Goal: Book appointment/travel/reservation

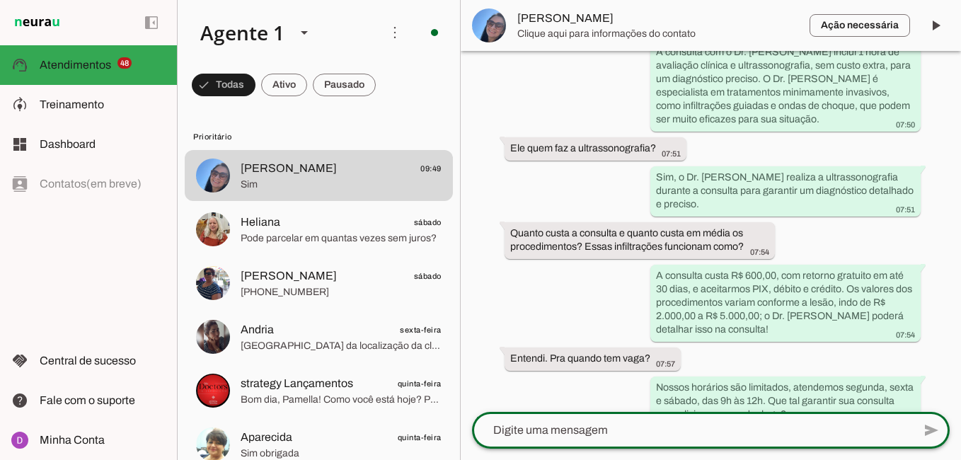
scroll to position [908, 0]
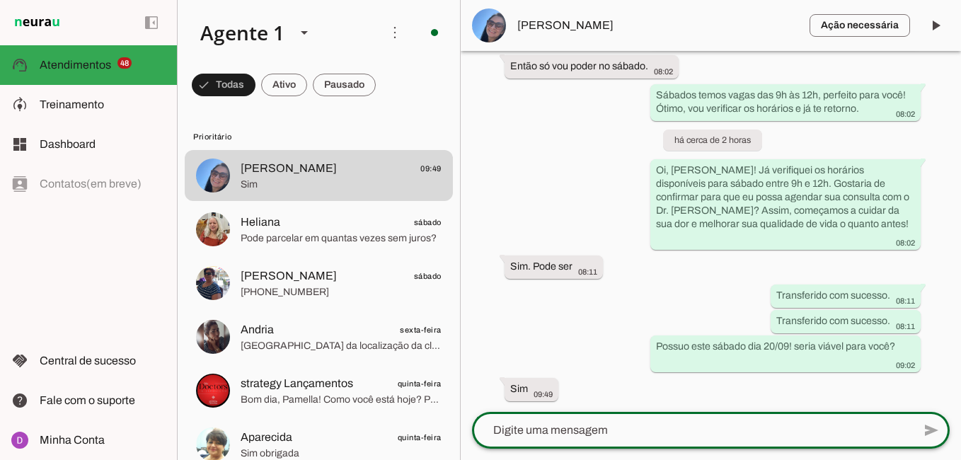
click at [591, 430] on textarea at bounding box center [692, 430] width 441 height 17
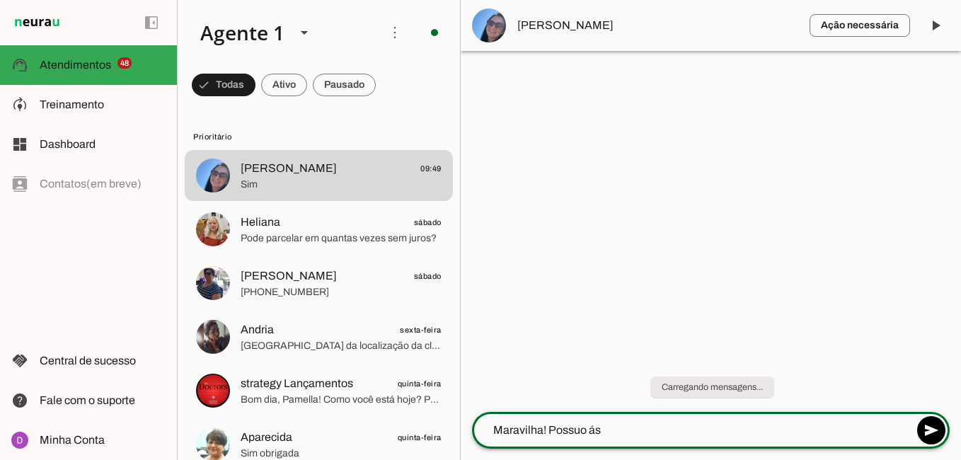
type textarea "Maravilha! Possuo ás"
type md-outlined-text-field "Maravilha! Possuo ás"
type textarea "Maravilha! Possuo ás 10h e 11h! Qual seria o melhor horário para você?"
type md-outlined-text-field "Maravilha! Possuo ás 10h e 11h! Qual seria o melhor horário para você?"
click at [929, 427] on span at bounding box center [931, 430] width 34 height 34
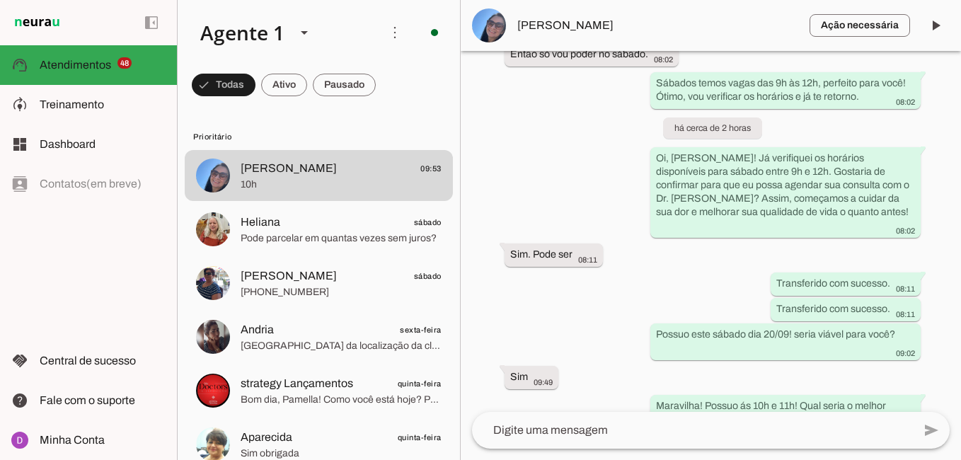
scroll to position [980, 0]
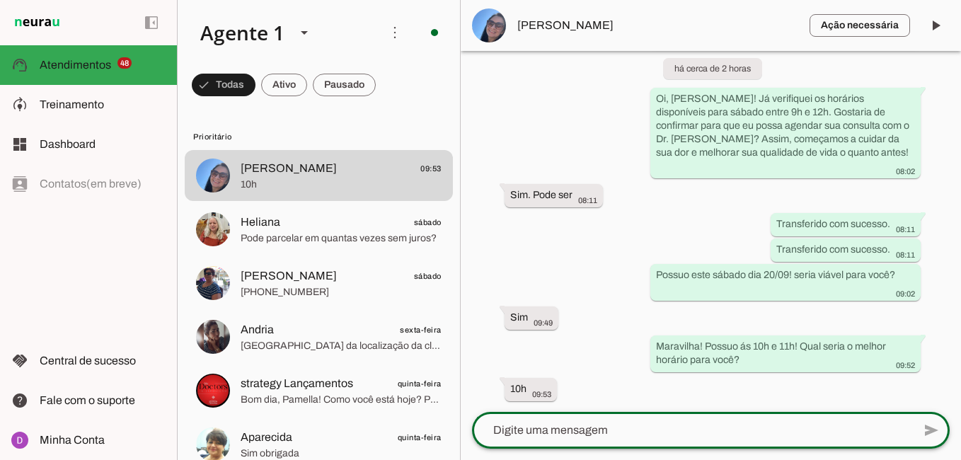
click at [603, 430] on textarea at bounding box center [692, 430] width 441 height 17
paste textarea "Maravilha, obrigada! Agora, para agilizar um pouco nosso atendimento no dia da …"
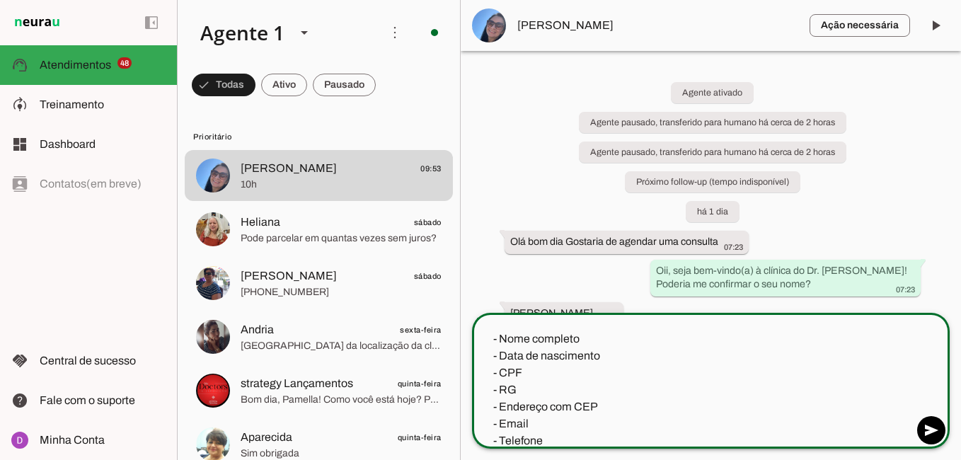
drag, startPoint x: 523, startPoint y: 383, endPoint x: 489, endPoint y: 387, distance: 34.1
click at [489, 387] on textarea "Maravilha, obrigada! Agora, para agilizar um pouco nosso atendimento no dia da …" at bounding box center [692, 379] width 441 height 136
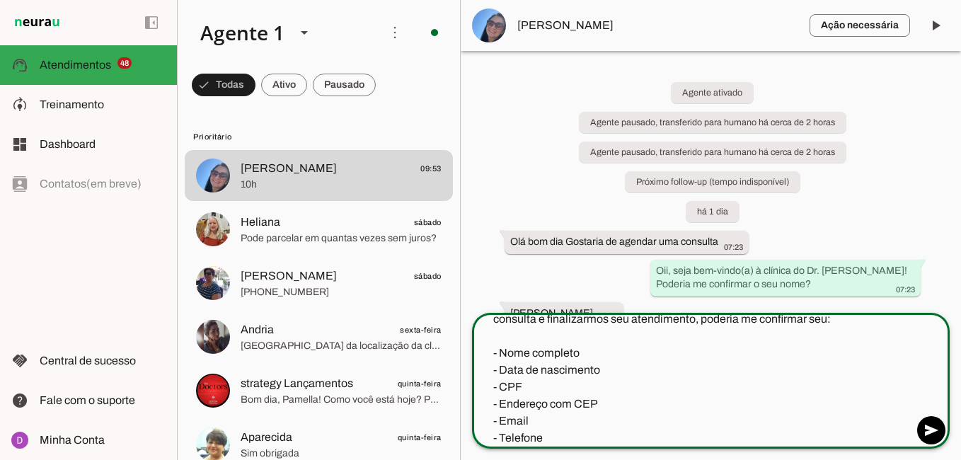
scroll to position [17, 0]
drag, startPoint x: 606, startPoint y: 410, endPoint x: 477, endPoint y: 401, distance: 129.0
click at [477, 401] on textarea "Maravilha, obrigada! Agora, para agilizar um pouco nosso atendimento no dia da …" at bounding box center [692, 379] width 441 height 136
type textarea "Maravilha, obrigada! Agora, para agilizar um pouco nosso atendimento no dia da …"
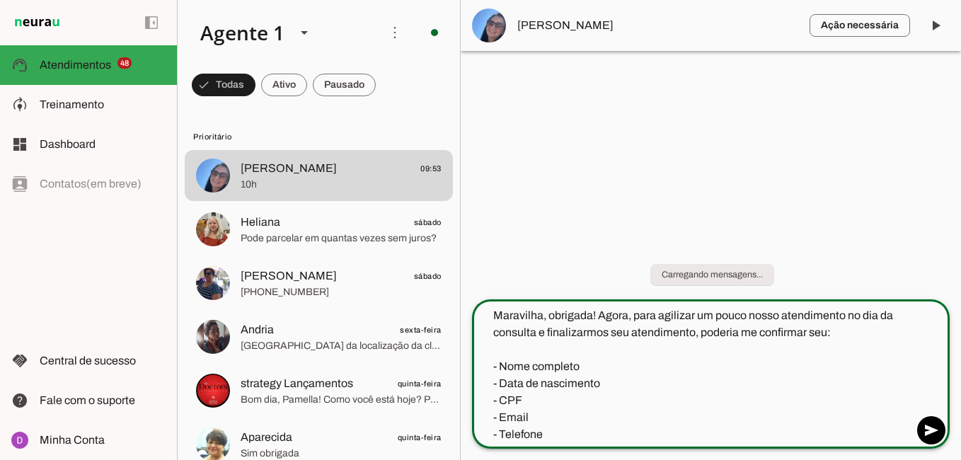
scroll to position [0, 0]
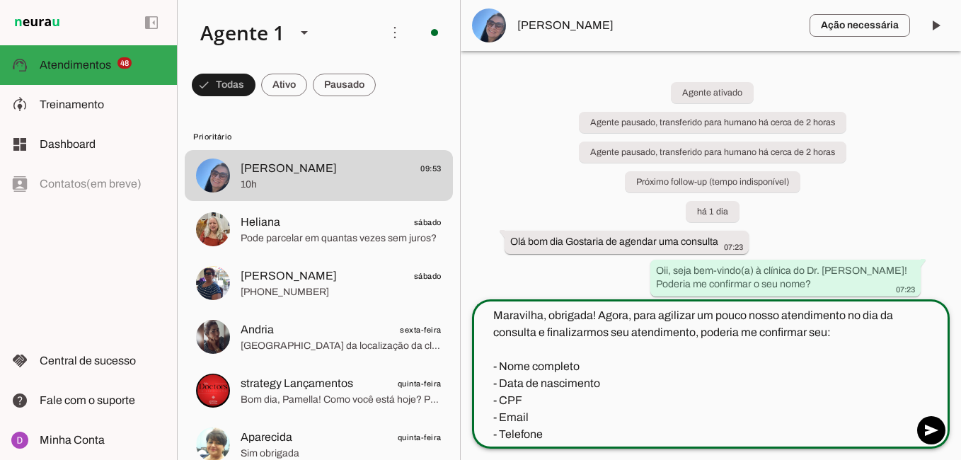
click at [622, 407] on textarea "Maravilha, obrigada! Agora, para agilizar um pouco nosso atendimento no dia da …" at bounding box center [692, 375] width 441 height 136
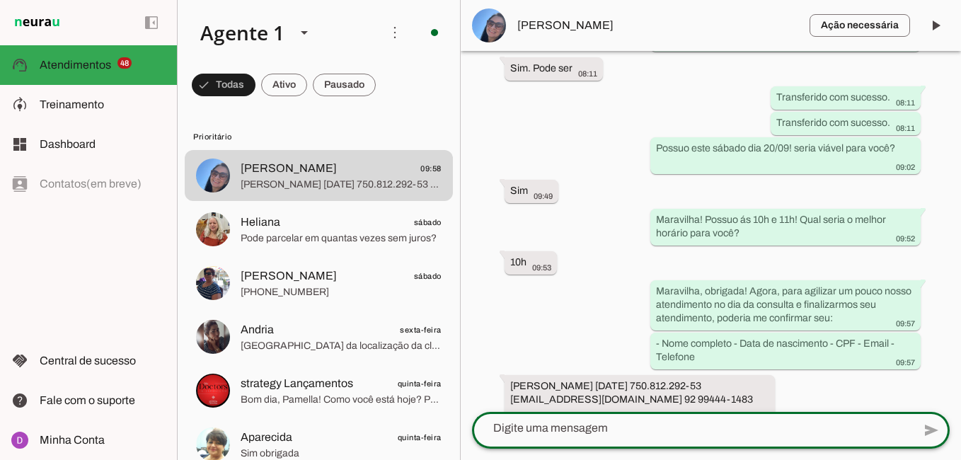
scroll to position [1117, 0]
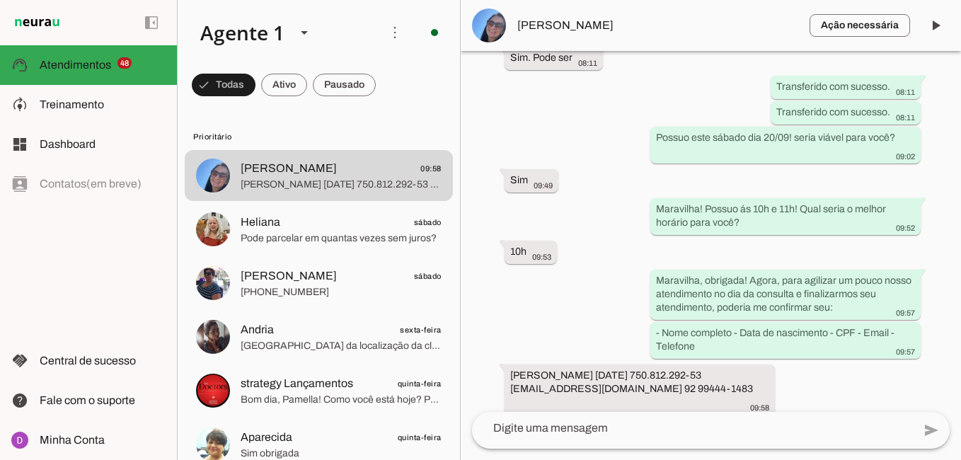
drag, startPoint x: 700, startPoint y: 390, endPoint x: 489, endPoint y: 351, distance: 214.3
click at [489, 351] on div "Agente ativado Agente pausado, transferido para humano há cerca de 2 horas Agen…" at bounding box center [710, 231] width 500 height 361
drag, startPoint x: 489, startPoint y: 351, endPoint x: 546, endPoint y: 378, distance: 63.0
click at [0, 0] on slot "[PERSON_NAME] [DATE] 750.812.292-53 [EMAIL_ADDRESS][DOMAIN_NAME] 92 99444-1483" at bounding box center [0, 0] width 0 height 0
drag, startPoint x: 702, startPoint y: 393, endPoint x: 506, endPoint y: 362, distance: 197.6
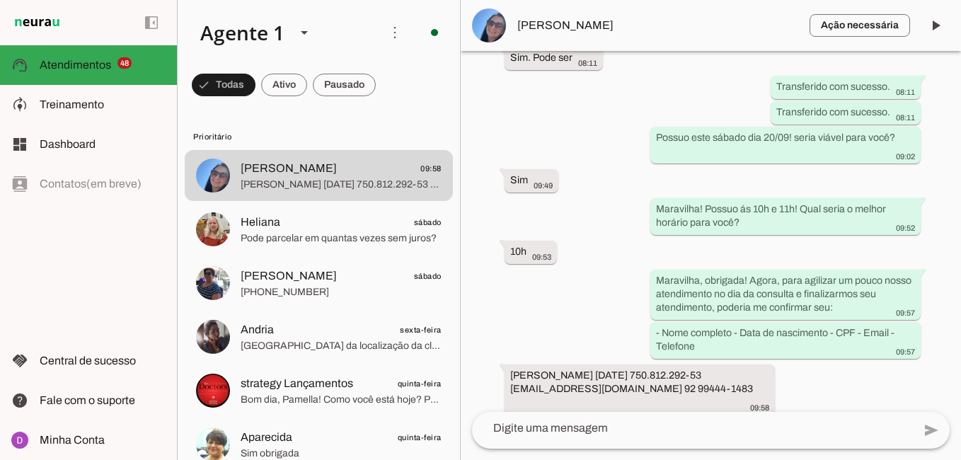
click at [506, 362] on div "Agente ativado Agente pausado, transferido para humano há cerca de 2 horas Agen…" at bounding box center [710, 231] width 500 height 361
click at [523, 369] on div "[PERSON_NAME] [DATE] 750.812.292-53 [EMAIL_ADDRESS][DOMAIN_NAME] 92 99444-1483 …" at bounding box center [639, 390] width 259 height 45
click at [0, 0] on slot "[PERSON_NAME] [DATE] 750.812.292-53 [EMAIL_ADDRESS][DOMAIN_NAME] 92 99444-1483" at bounding box center [0, 0] width 0 height 0
click at [506, 373] on whatsapp-message-bubble "[PERSON_NAME] [DATE] 750.812.292-53 [EMAIL_ADDRESS][DOMAIN_NAME] 92 99444-1483 …" at bounding box center [639, 389] width 270 height 50
drag, startPoint x: 506, startPoint y: 376, endPoint x: 618, endPoint y: 376, distance: 112.5
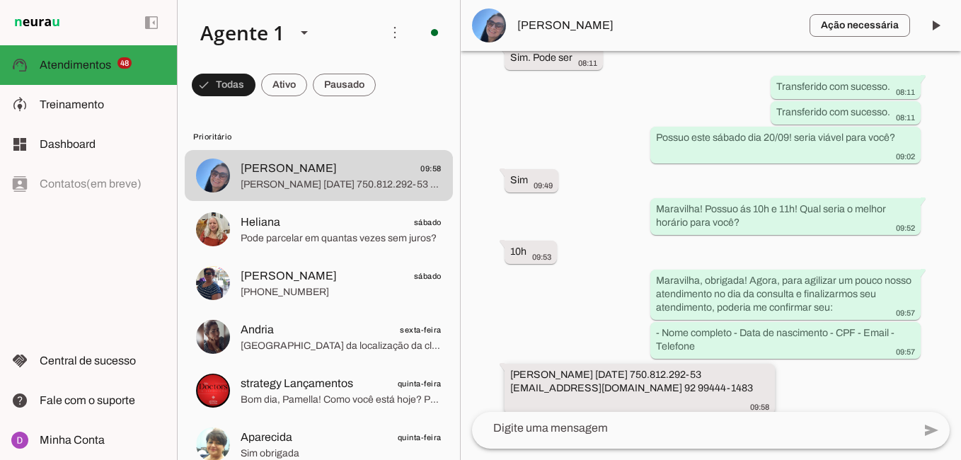
click at [618, 376] on whatsapp-message-bubble "[PERSON_NAME] [DATE] 750.812.292-53 [EMAIL_ADDRESS][DOMAIN_NAME] 92 99444-1483 …" at bounding box center [639, 389] width 270 height 50
drag, startPoint x: 704, startPoint y: 395, endPoint x: 627, endPoint y: 392, distance: 77.1
click at [627, 392] on div "[PERSON_NAME] [DATE] 750.812.292-53 [EMAIL_ADDRESS][DOMAIN_NAME] 92 99444-1483 …" at bounding box center [639, 390] width 259 height 45
drag, startPoint x: 511, startPoint y: 386, endPoint x: 625, endPoint y: 388, distance: 113.2
click at [0, 0] on slot "[PERSON_NAME] [DATE] 750.812.292-53 [EMAIL_ADDRESS][DOMAIN_NAME] 92 99444-1483" at bounding box center [0, 0] width 0 height 0
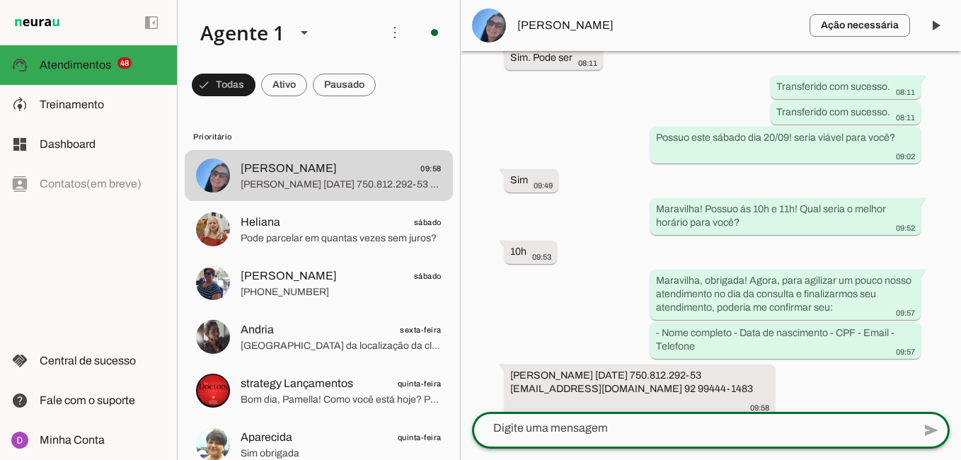
click at [526, 434] on textarea at bounding box center [692, 427] width 441 height 17
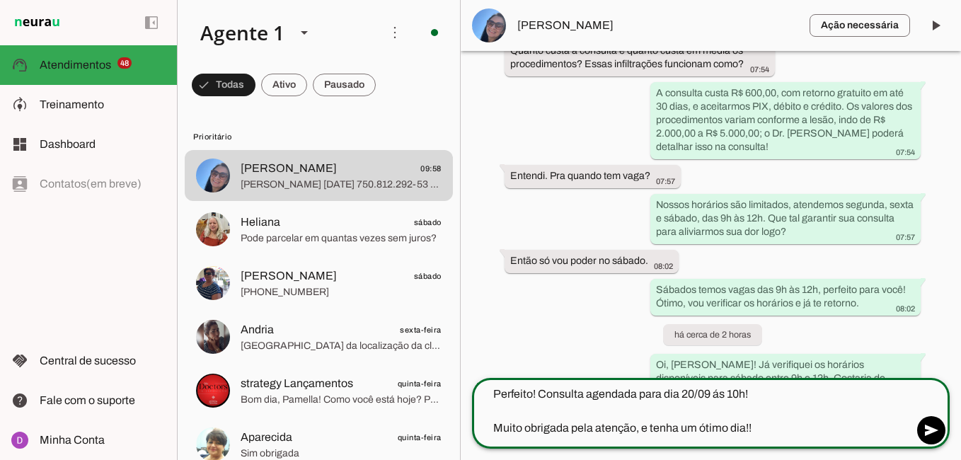
scroll to position [1151, 0]
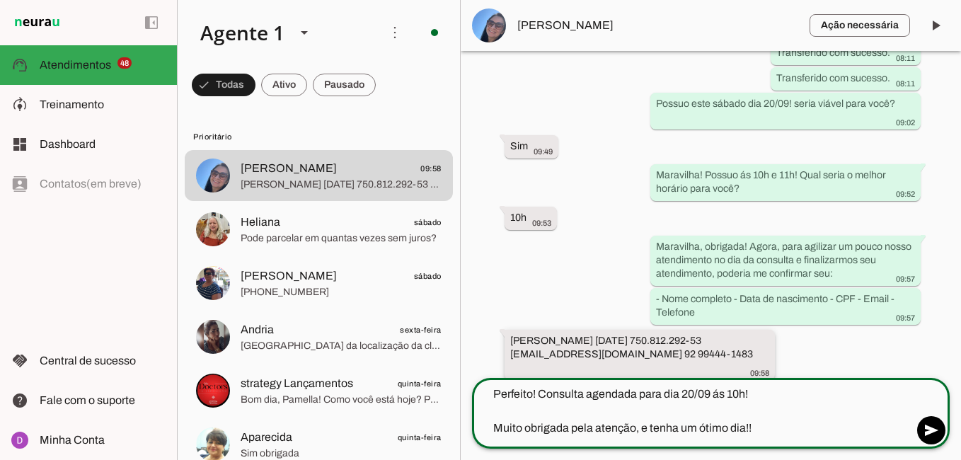
type textarea "Perfeito! Consulta agendada para dia 20/09 ás 10h! Muito obrigada pela atenção,…"
type md-outlined-text-field "Perfeito! Consulta agendada para dia 20/09 ás 10h! Muito obrigada pela atenção,…"
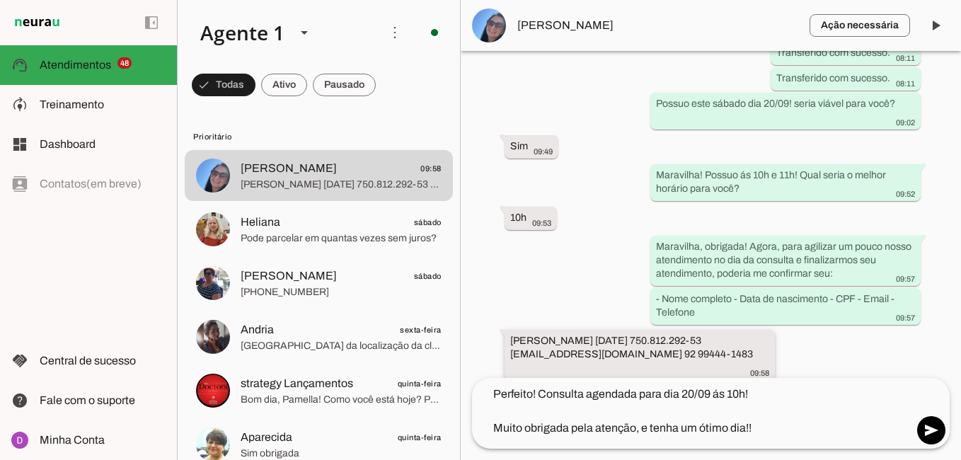
drag, startPoint x: 511, startPoint y: 340, endPoint x: 704, endPoint y: 363, distance: 194.4
click at [704, 363] on div "[PERSON_NAME] [DATE] 750.812.292-53 [EMAIL_ADDRESS][DOMAIN_NAME] 92 99444-1483 …" at bounding box center [639, 356] width 259 height 45
click at [931, 426] on span at bounding box center [931, 430] width 34 height 34
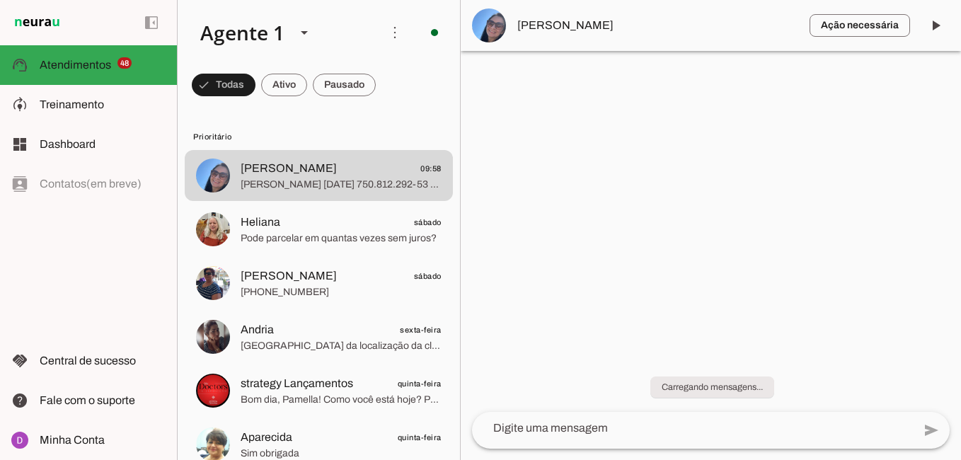
scroll to position [0, 0]
